Goal: Complete application form

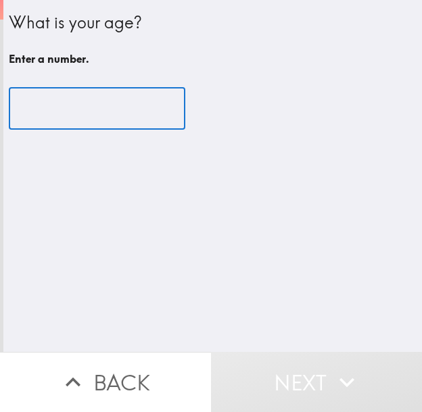
click at [44, 108] on input "number" at bounding box center [97, 109] width 176 height 42
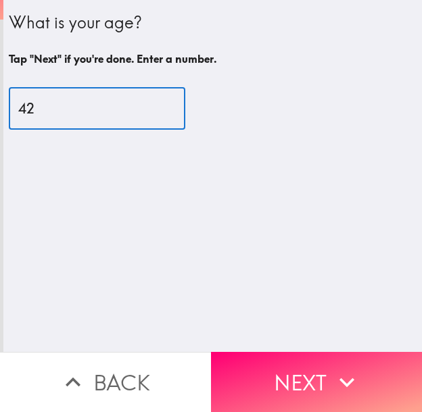
type input "42"
click at [332, 368] on icon "button" at bounding box center [347, 383] width 30 height 30
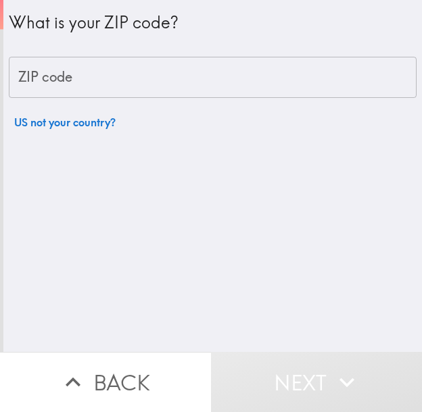
click at [66, 72] on input "ZIP code" at bounding box center [213, 78] width 408 height 42
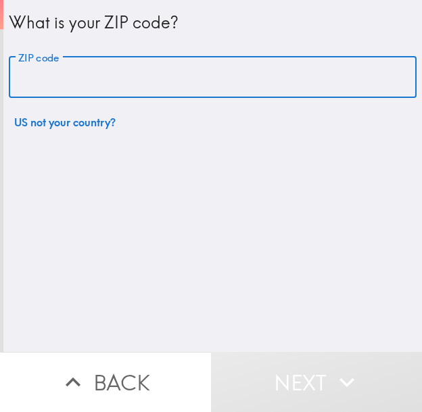
paste input "33621"
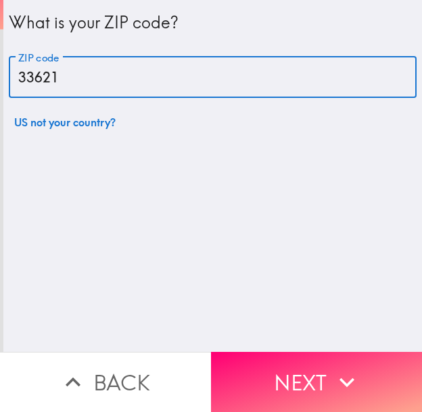
type input "33621"
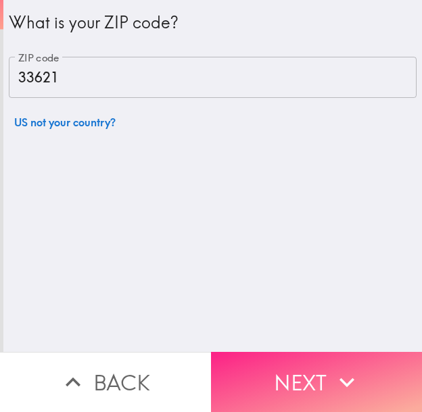
click at [273, 363] on button "Next" at bounding box center [316, 382] width 211 height 60
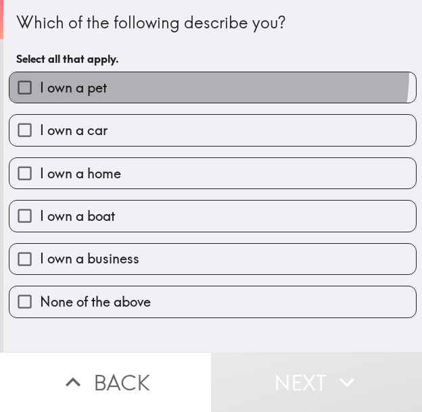
click at [199, 72] on label "I own a pet" at bounding box center [212, 87] width 406 height 30
click at [40, 72] on input "I own a pet" at bounding box center [24, 87] width 30 height 30
checkbox input "true"
